Goal: Task Accomplishment & Management: Use online tool/utility

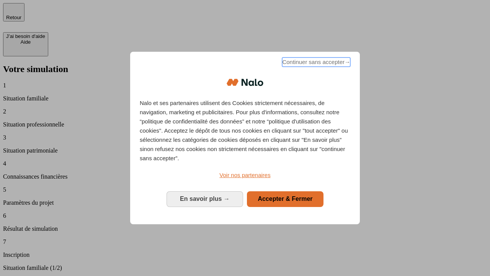
click at [316, 63] on span "Continuer sans accepter →" at bounding box center [316, 61] width 68 height 9
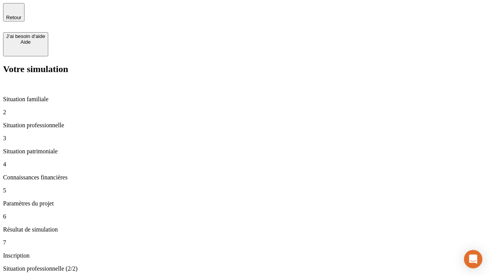
type input "30 000"
type input "0"
type input "1 000"
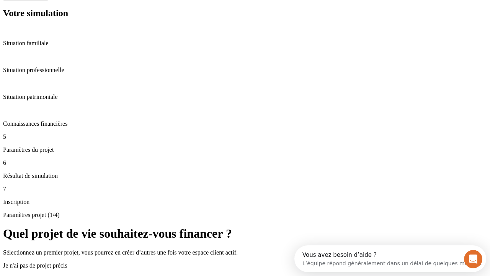
scroll to position [27, 0]
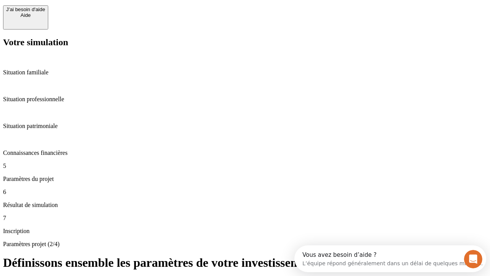
type input "40"
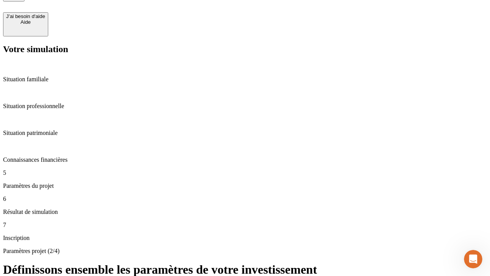
type input "200 000"
type input "640"
